Goal: Download file/media

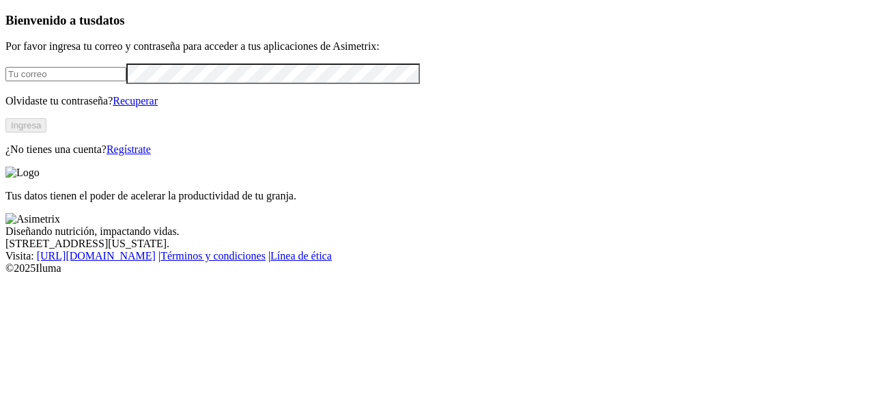
type input "yefry.delgado@asimetrix.co"
click at [46, 132] on button "Ingresa" at bounding box center [25, 125] width 41 height 14
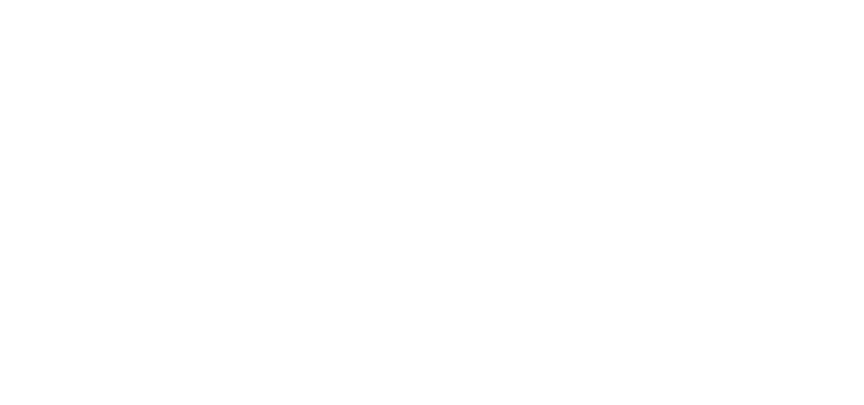
scroll to position [39, 0]
